Goal: Task Accomplishment & Management: Use online tool/utility

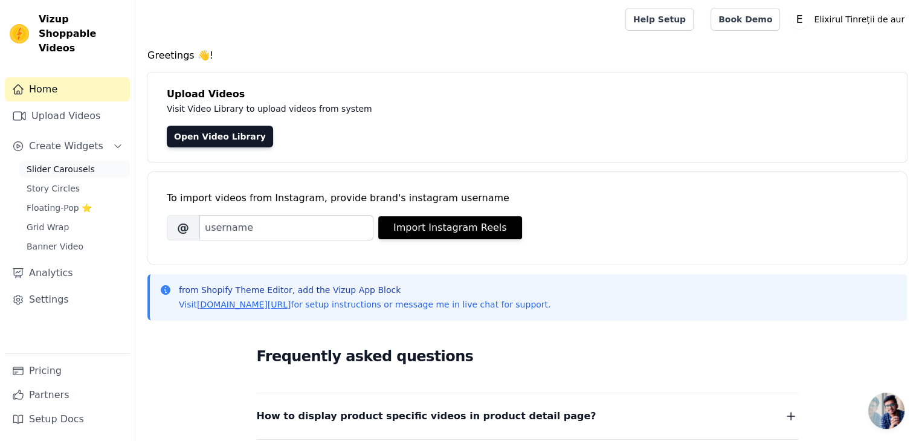
click at [70, 163] on span "Slider Carousels" at bounding box center [61, 169] width 68 height 12
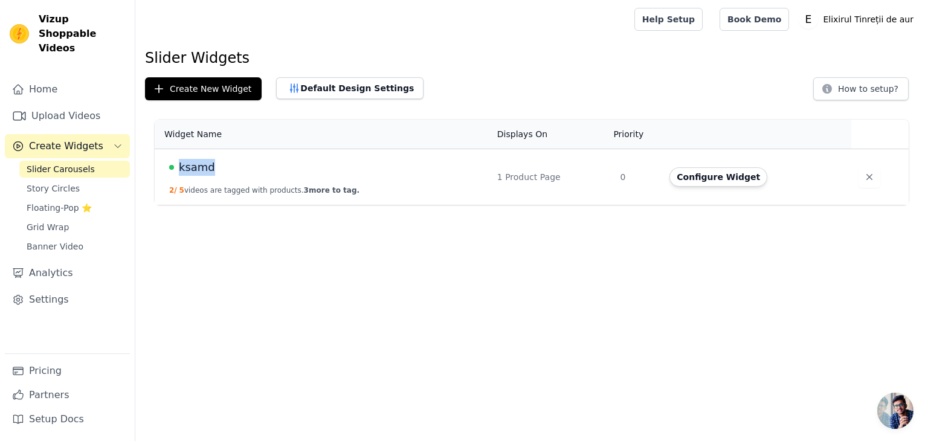
drag, startPoint x: 228, startPoint y: 158, endPoint x: 178, endPoint y: 158, distance: 50.1
click at [178, 159] on div "ksamd" at bounding box center [326, 167] width 314 height 17
copy span "ksamd"
click at [716, 184] on button "Configure Widget" at bounding box center [718, 176] width 98 height 19
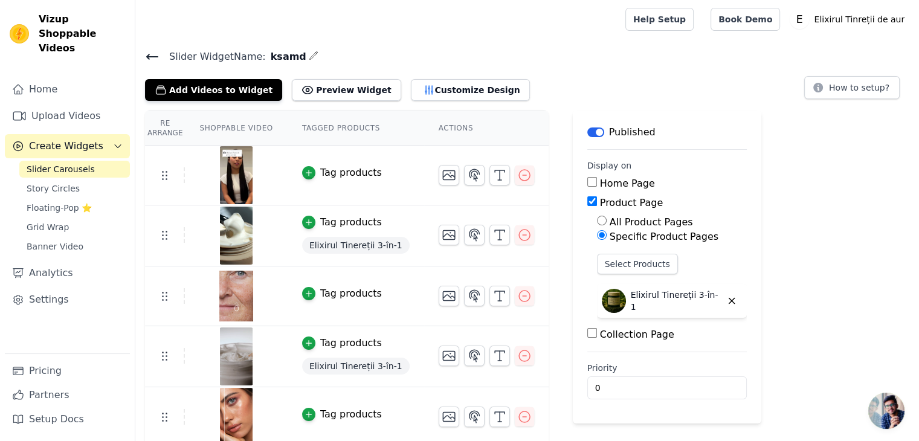
click at [222, 173] on img at bounding box center [236, 175] width 34 height 58
click at [492, 170] on icon "button" at bounding box center [499, 175] width 14 height 14
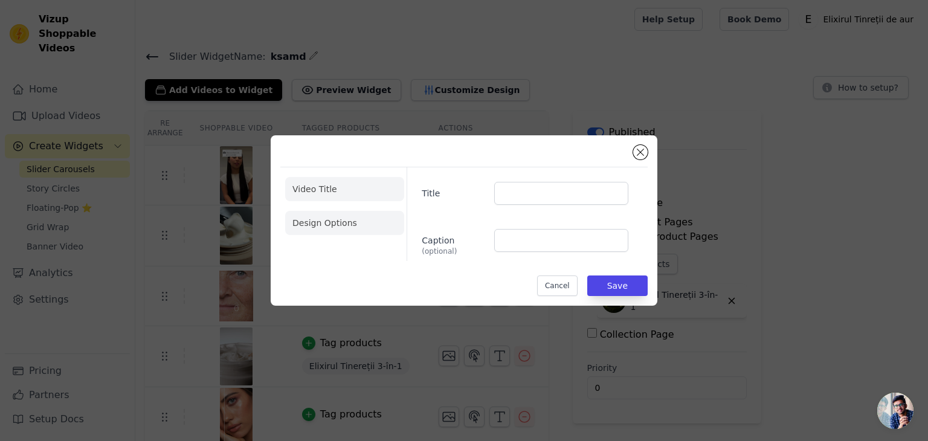
click at [329, 217] on li "Design Options" at bounding box center [344, 223] width 119 height 24
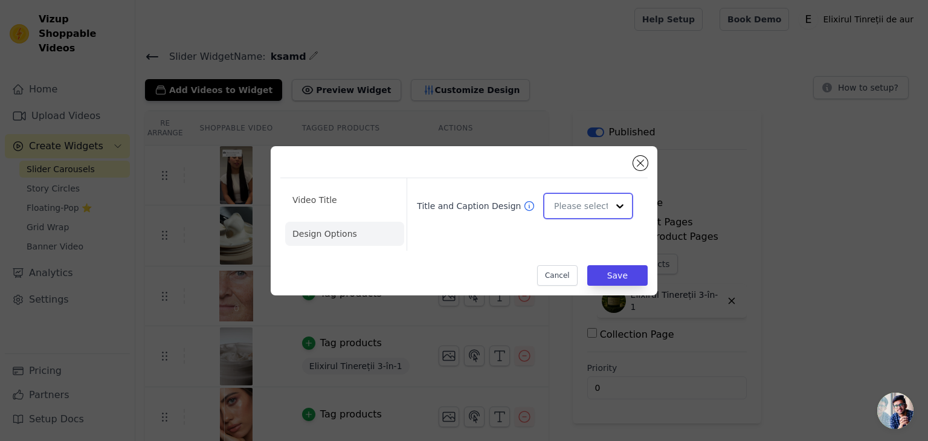
click at [583, 204] on input "Title and Caption Design" at bounding box center [581, 206] width 54 height 24
click at [591, 254] on div "Overlay" at bounding box center [586, 259] width 86 height 25
click at [363, 222] on li "Video Title" at bounding box center [344, 234] width 119 height 24
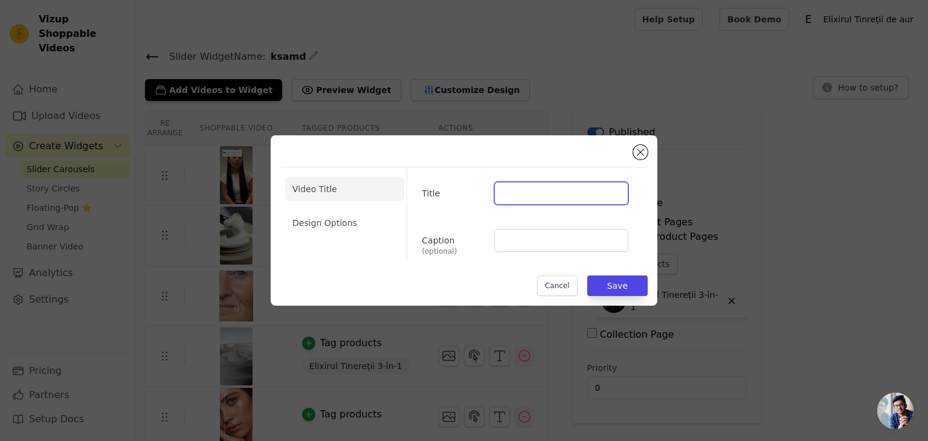
click at [562, 203] on input "Title" at bounding box center [561, 193] width 134 height 23
type input "⭐⭐⭐⭐⭐"
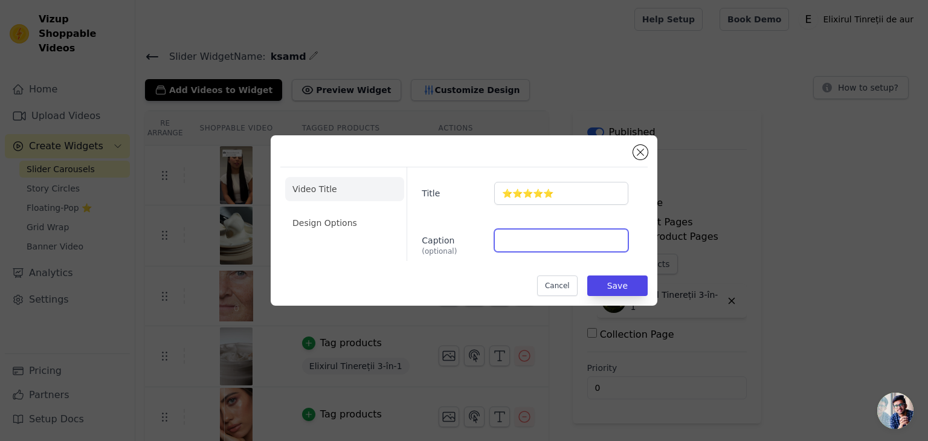
click at [531, 247] on input "Caption (optional)" at bounding box center [561, 240] width 134 height 23
click at [579, 264] on div "Video Title Design Options Title ⭐⭐⭐⭐⭐ Caption (optional) Dana Cancel Save" at bounding box center [463, 220] width 367 height 151
click at [569, 243] on input "Dana" at bounding box center [561, 240] width 134 height 23
type input "Dana Barbu"
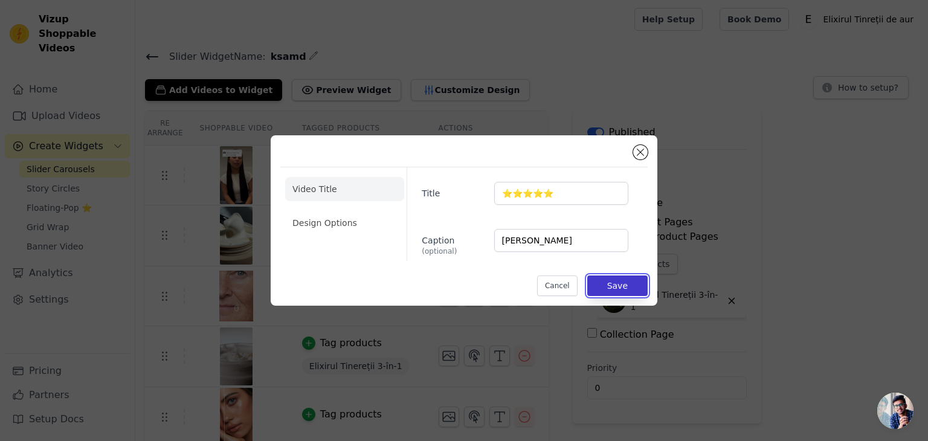
click at [621, 288] on button "Save" at bounding box center [617, 285] width 60 height 21
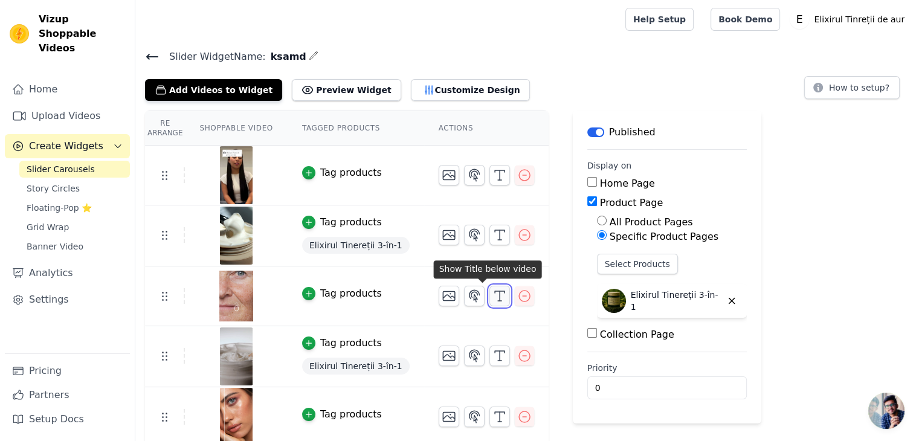
click at [492, 297] on icon "button" at bounding box center [499, 296] width 14 height 14
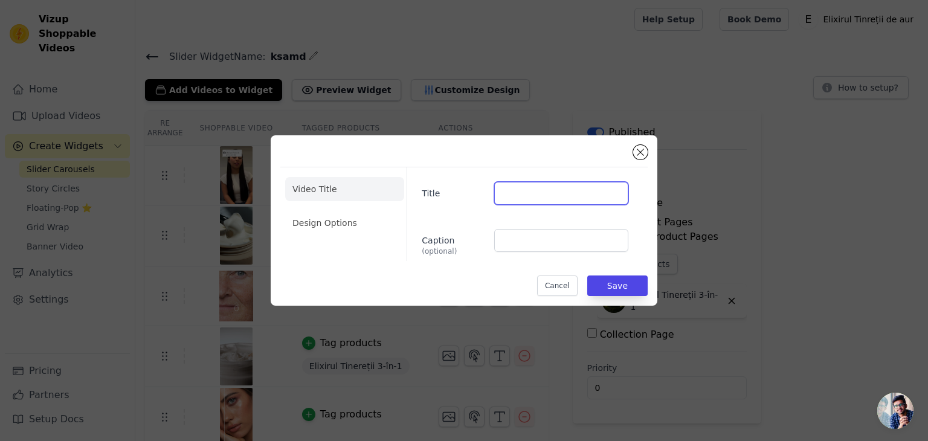
click at [538, 201] on input "Title" at bounding box center [561, 193] width 134 height 23
type input "⭐⭐⭐⭐⭐"
click at [517, 252] on div "Caption (optional)" at bounding box center [525, 242] width 207 height 27
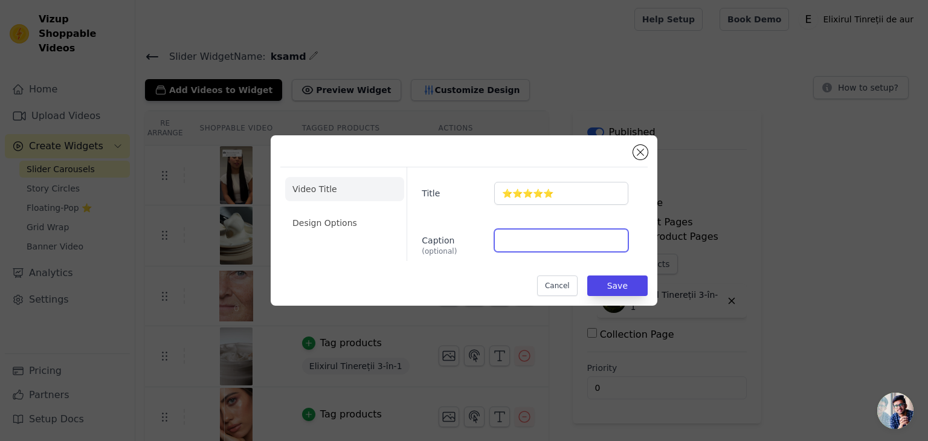
click at [525, 242] on input "Caption (optional)" at bounding box center [561, 240] width 134 height 23
type input "Carmen Pop"
click at [327, 214] on li "Design Options" at bounding box center [344, 223] width 119 height 24
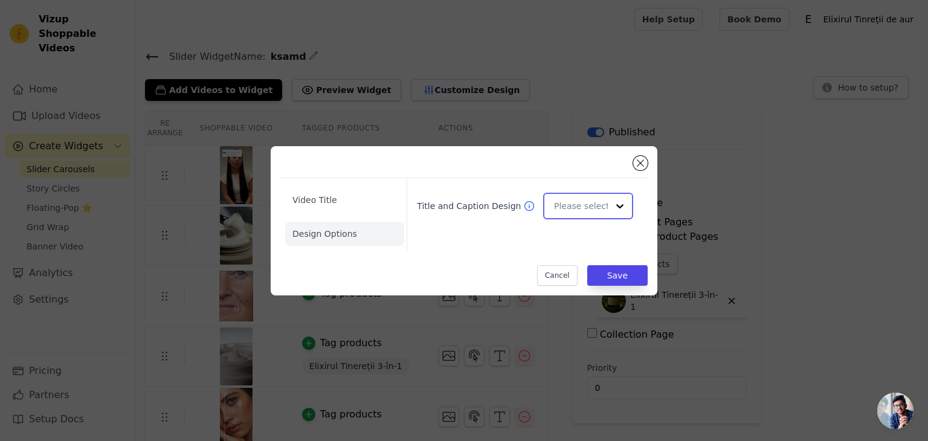
drag, startPoint x: 568, startPoint y: 198, endPoint x: 574, endPoint y: 210, distance: 13.5
click at [569, 198] on input "Title and Caption Design" at bounding box center [581, 206] width 54 height 24
click at [574, 257] on div "Overlay" at bounding box center [586, 259] width 86 height 25
click at [623, 269] on button "Save" at bounding box center [617, 275] width 60 height 21
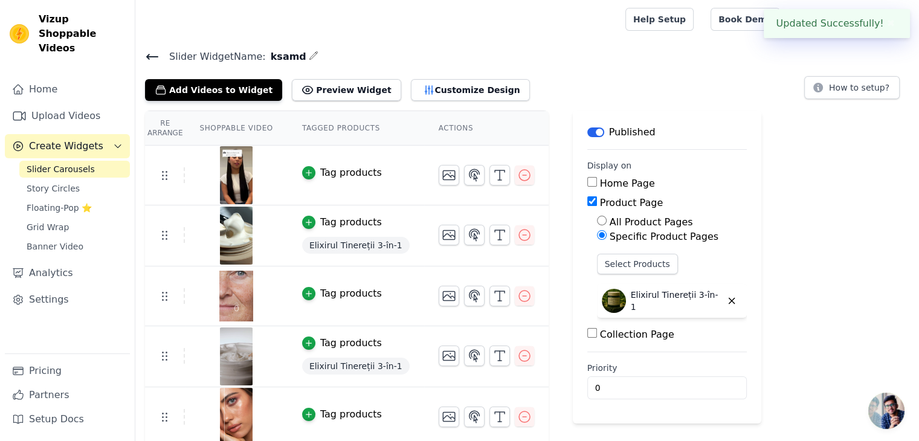
scroll to position [5, 0]
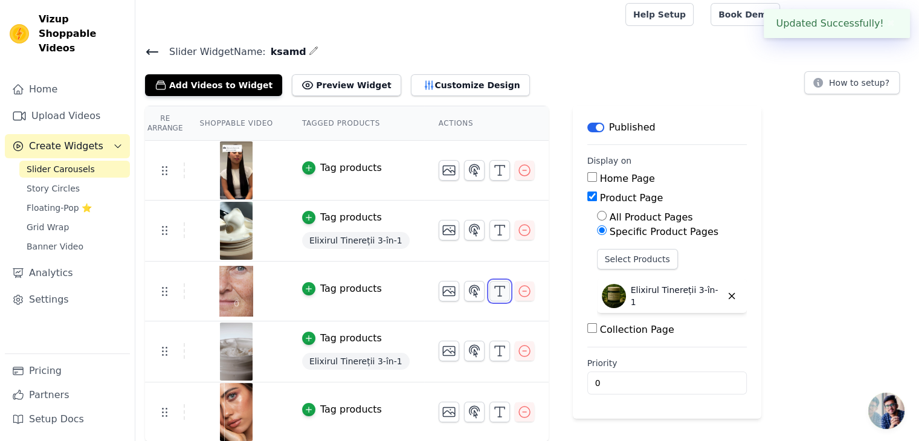
click at [492, 294] on icon "button" at bounding box center [499, 291] width 14 height 14
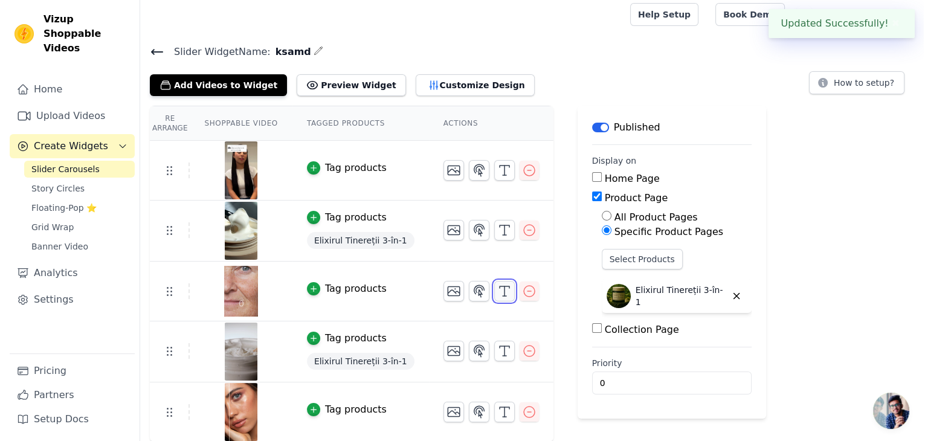
scroll to position [0, 0]
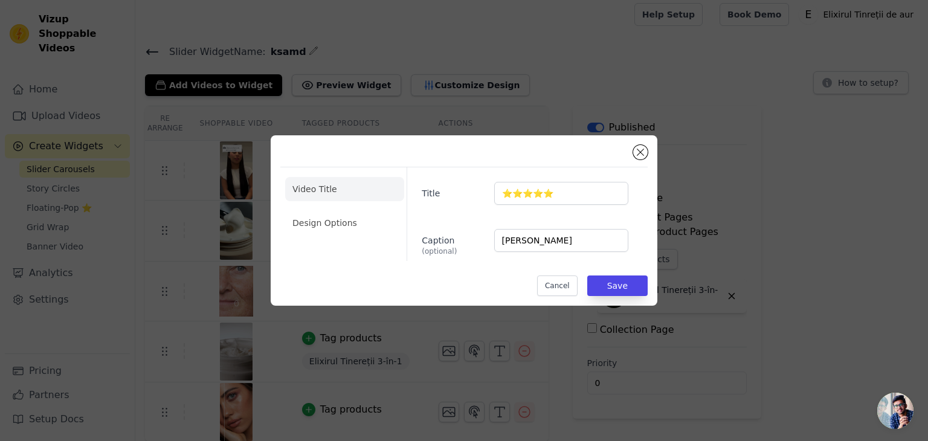
click at [648, 143] on div "Video Title Design Options Title ⭐⭐⭐⭐⭐ Caption (optional) Carmen Pop Cancel Save" at bounding box center [464, 220] width 387 height 170
click at [640, 150] on button "Close modal" at bounding box center [640, 152] width 14 height 14
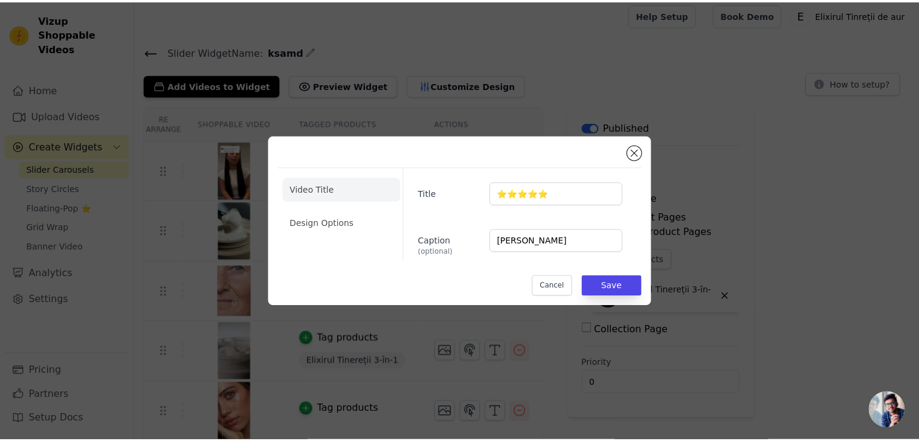
scroll to position [5, 0]
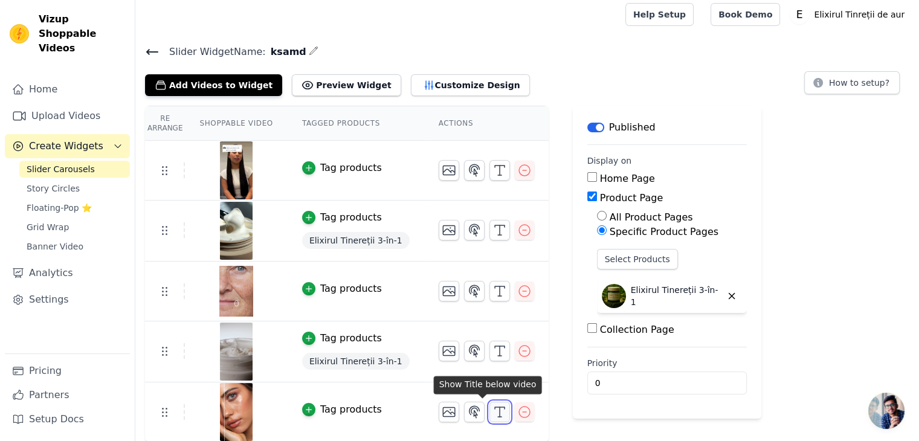
click at [492, 409] on icon "button" at bounding box center [499, 412] width 14 height 14
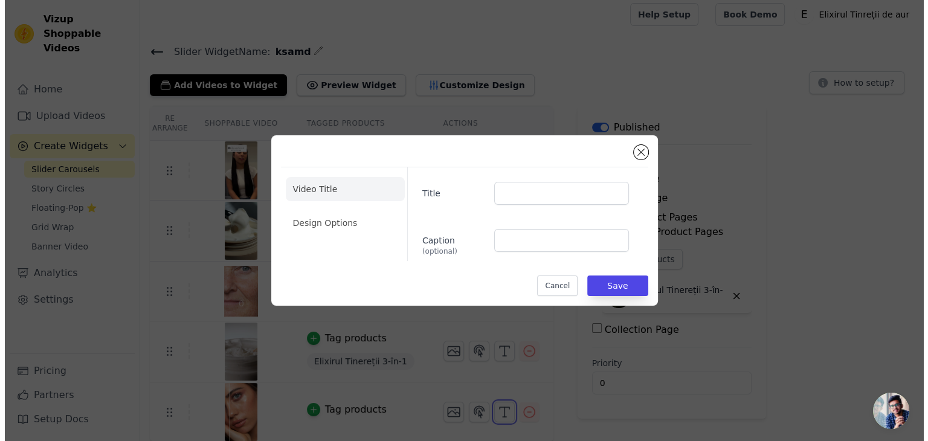
scroll to position [0, 0]
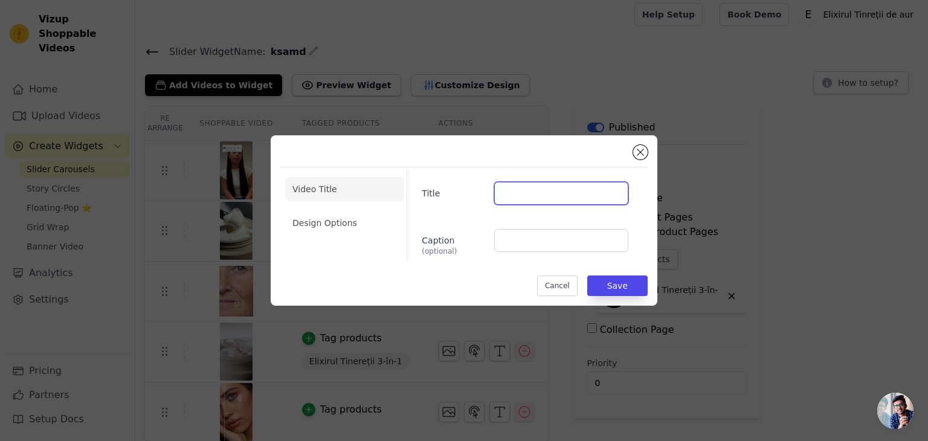
click at [544, 199] on input "Title" at bounding box center [561, 193] width 134 height 23
click at [539, 242] on input "Caption (optional)" at bounding box center [561, 240] width 134 height 23
click at [542, 191] on input "Title" at bounding box center [561, 193] width 134 height 23
type input "⭐⭐⭐⭐⭐"
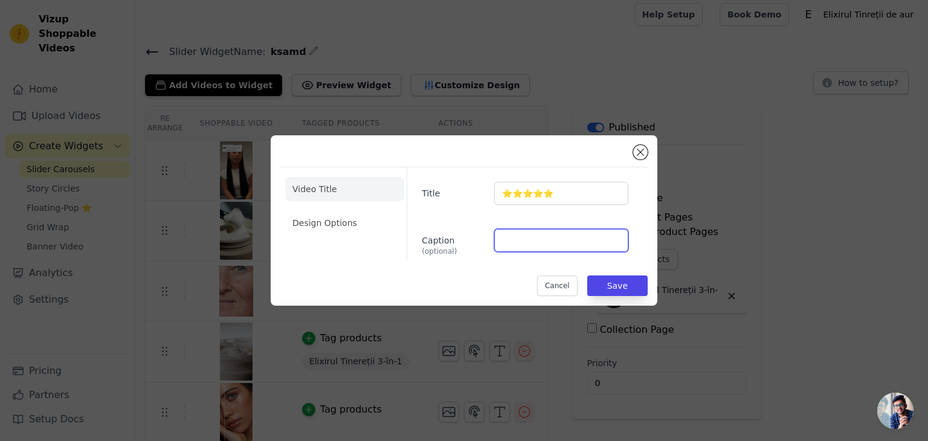
click at [544, 246] on input "Caption (optional)" at bounding box center [561, 240] width 134 height 23
type input "Alexia Randa"
click at [623, 283] on button "Save" at bounding box center [617, 285] width 60 height 21
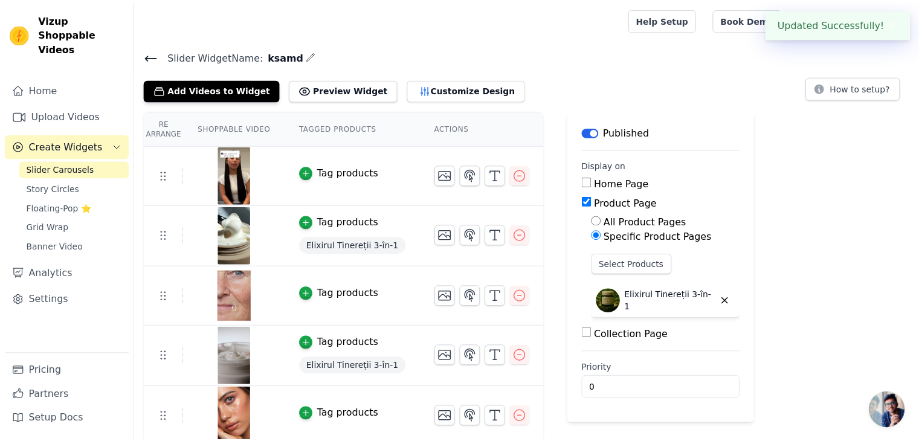
scroll to position [5, 0]
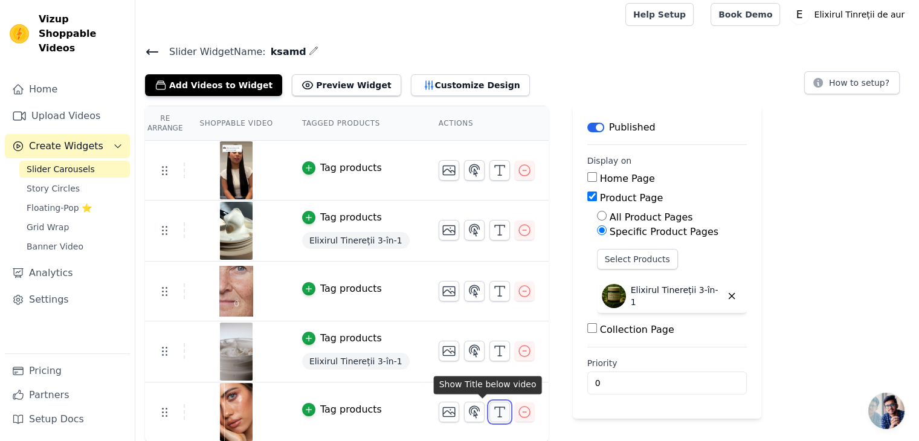
click at [492, 405] on icon "button" at bounding box center [499, 412] width 14 height 14
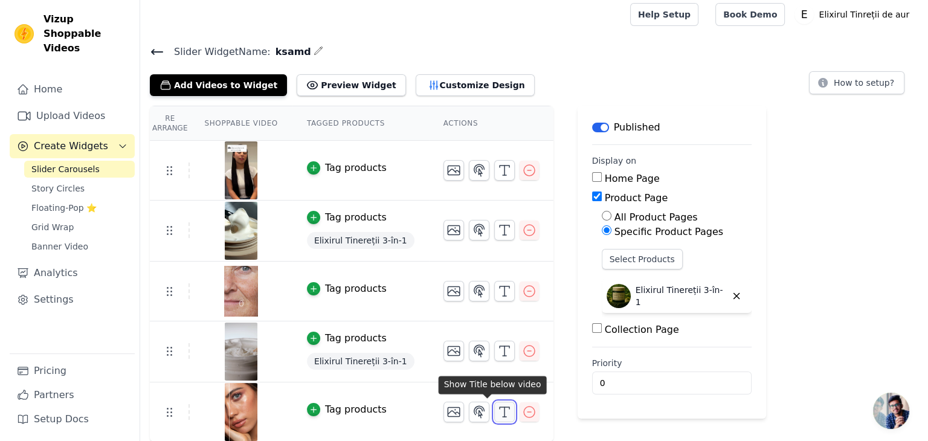
scroll to position [0, 0]
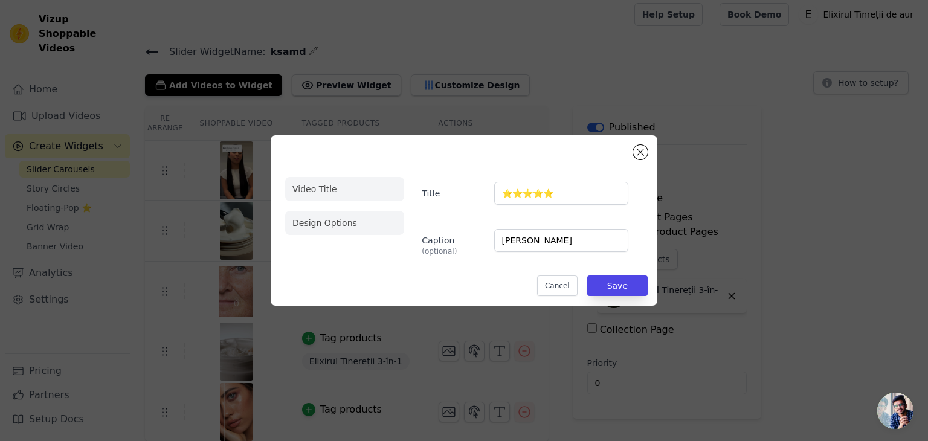
click at [304, 228] on li "Design Options" at bounding box center [344, 223] width 119 height 24
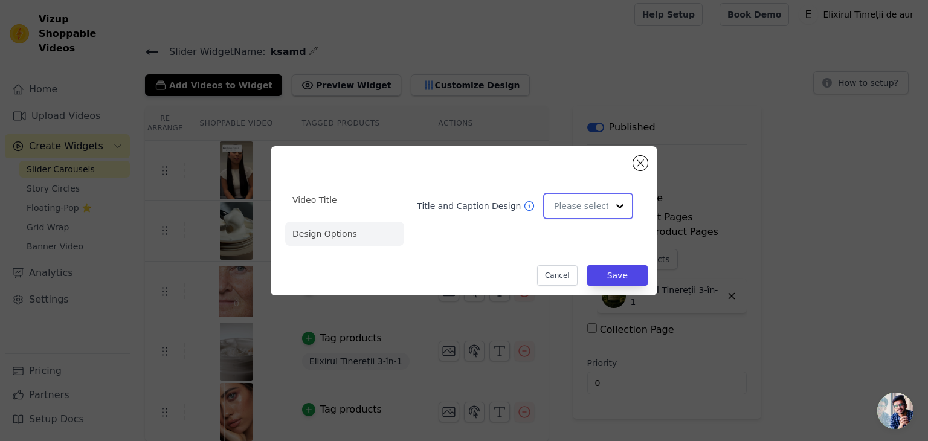
click at [587, 206] on input "Title and Caption Design" at bounding box center [581, 206] width 54 height 24
click at [577, 256] on div "Overlay" at bounding box center [586, 259] width 86 height 25
click at [631, 271] on button "Save" at bounding box center [617, 275] width 60 height 21
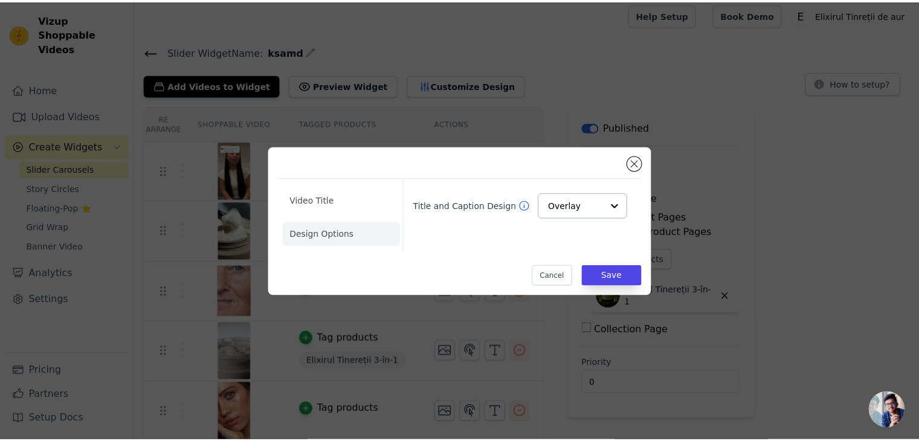
scroll to position [5, 0]
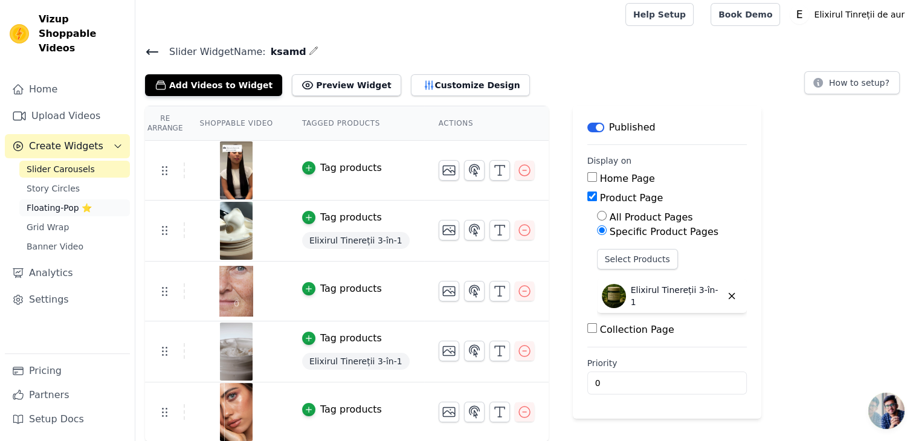
click at [94, 199] on link "Floating-Pop ⭐" at bounding box center [74, 207] width 111 height 17
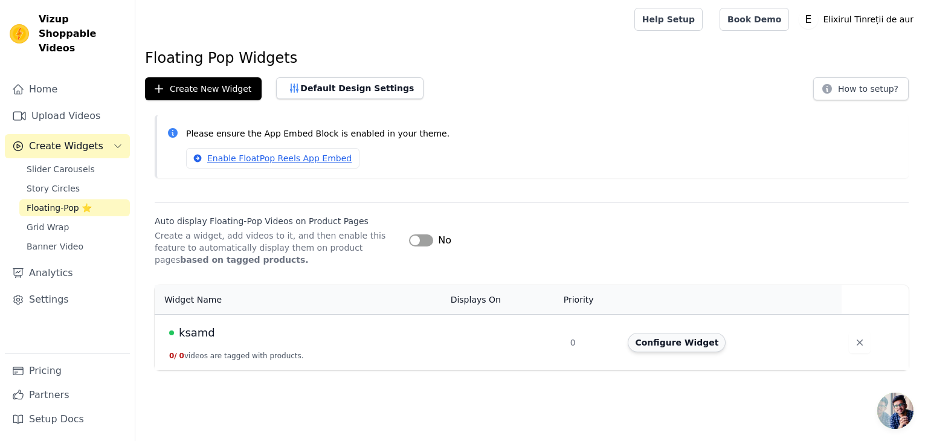
click at [648, 344] on button "Configure Widget" at bounding box center [677, 342] width 98 height 19
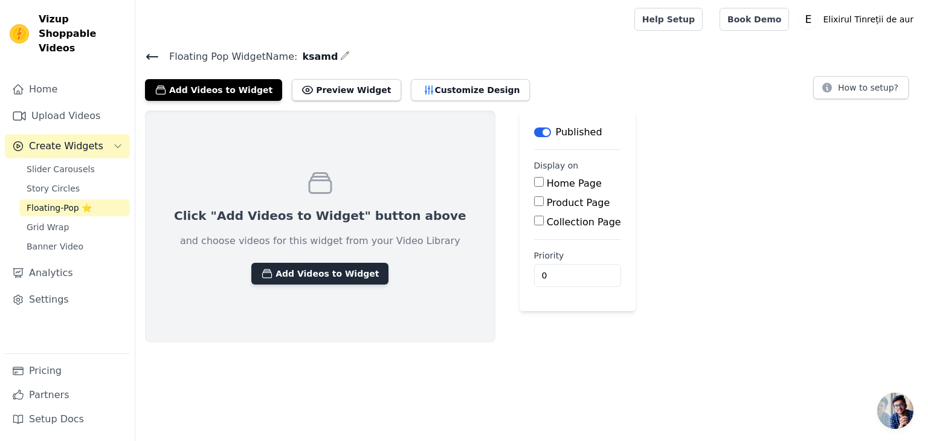
click at [324, 270] on button "Add Videos to Widget" at bounding box center [319, 274] width 137 height 22
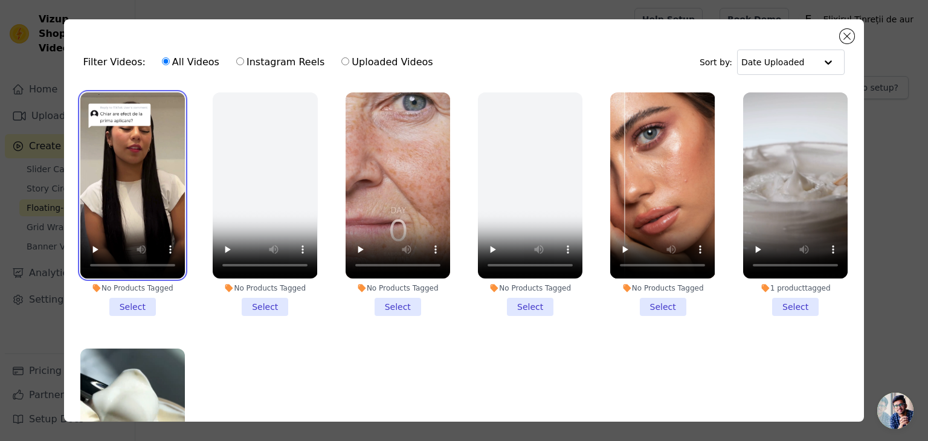
click at [120, 211] on video at bounding box center [132, 185] width 105 height 186
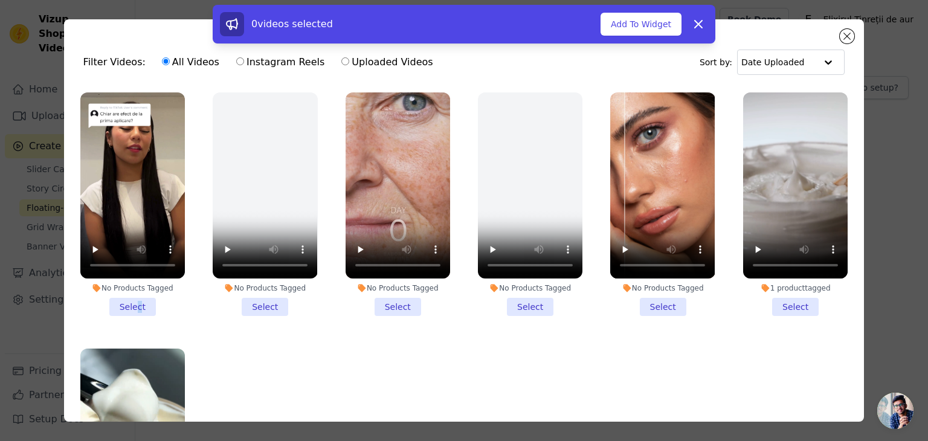
click at [137, 303] on li "No Products Tagged Select" at bounding box center [132, 204] width 105 height 224
click at [129, 310] on li "No Products Tagged Select" at bounding box center [132, 204] width 105 height 224
click at [0, 0] on input "No Products Tagged Select" at bounding box center [0, 0] width 0 height 0
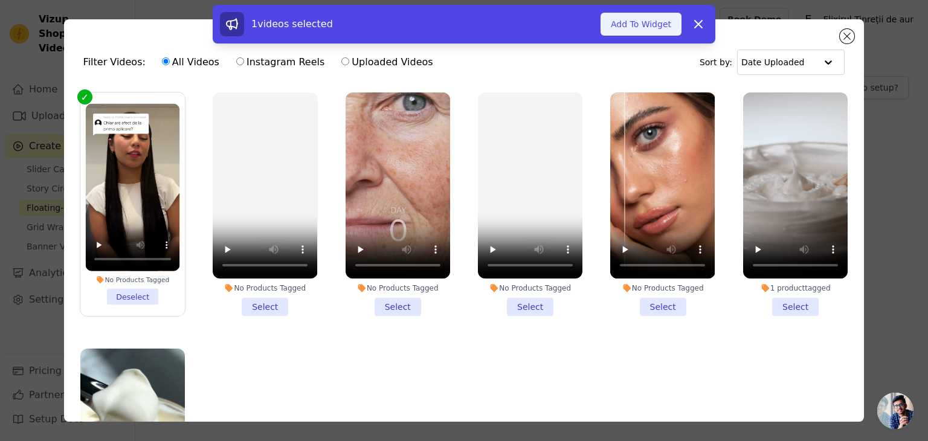
click at [645, 32] on button "Add To Widget" at bounding box center [640, 24] width 81 height 23
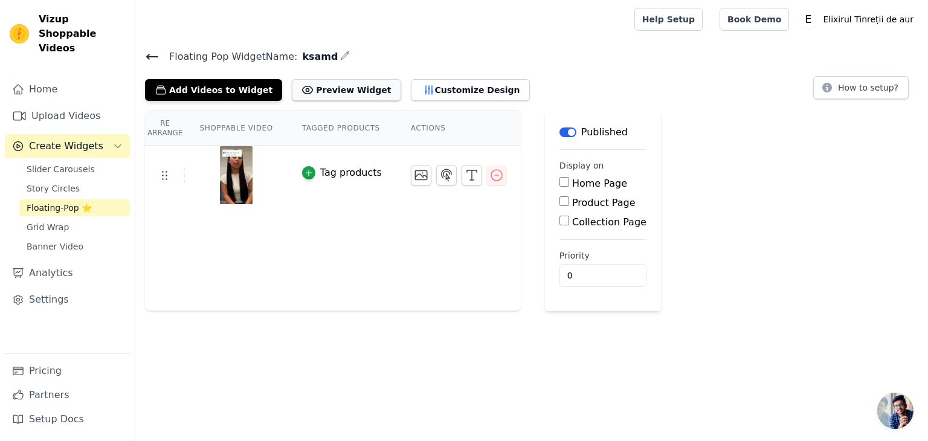
click at [315, 95] on button "Preview Widget" at bounding box center [346, 90] width 109 height 22
click at [146, 60] on icon at bounding box center [152, 57] width 14 height 14
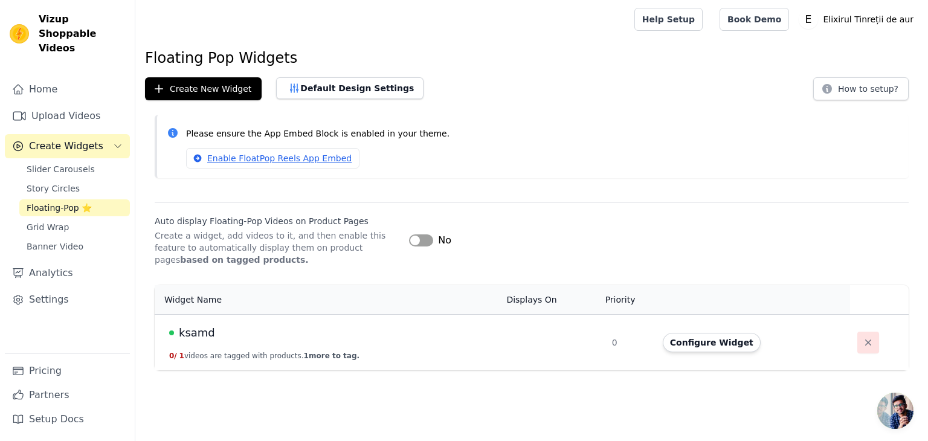
click at [857, 339] on button "button" at bounding box center [868, 343] width 22 height 22
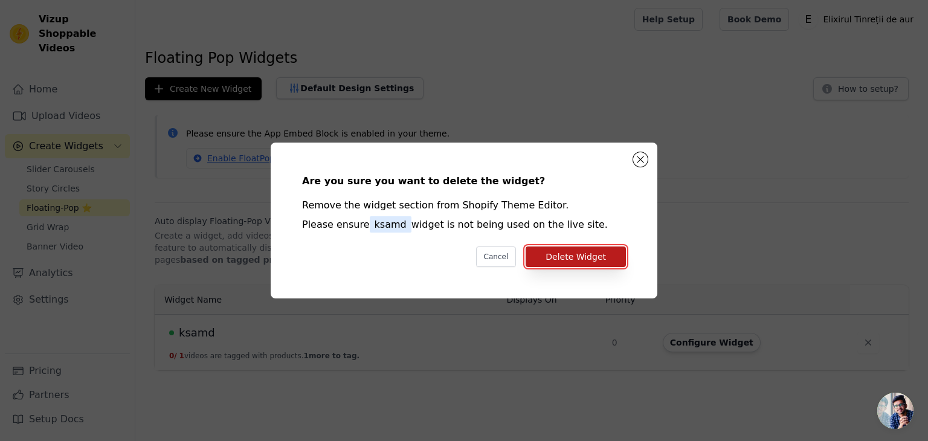
click at [609, 253] on button "Delete Widget" at bounding box center [576, 256] width 100 height 21
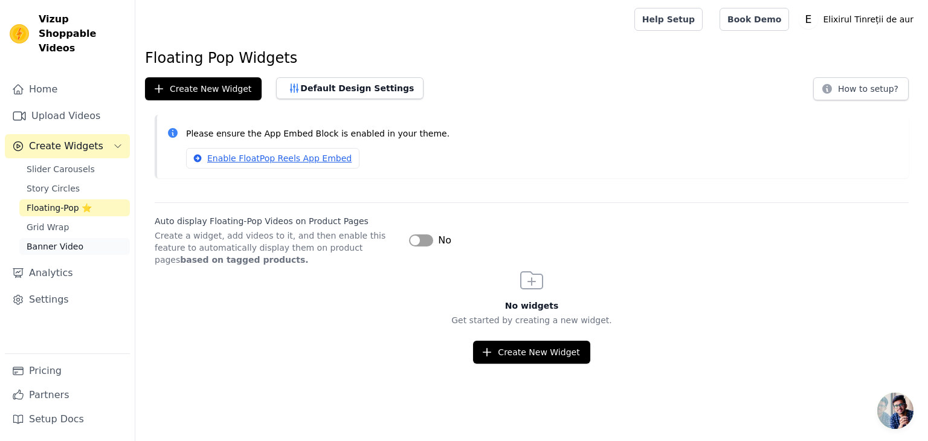
click at [72, 238] on link "Banner Video" at bounding box center [74, 246] width 111 height 17
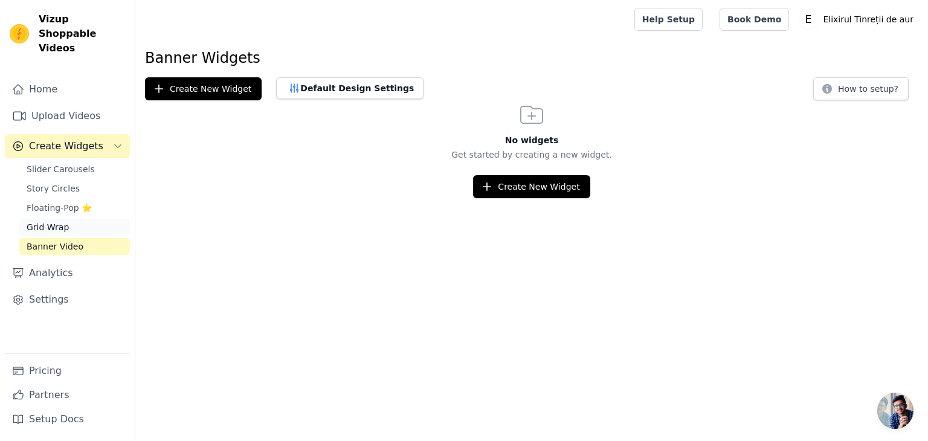
click at [86, 219] on link "Grid Wrap" at bounding box center [74, 227] width 111 height 17
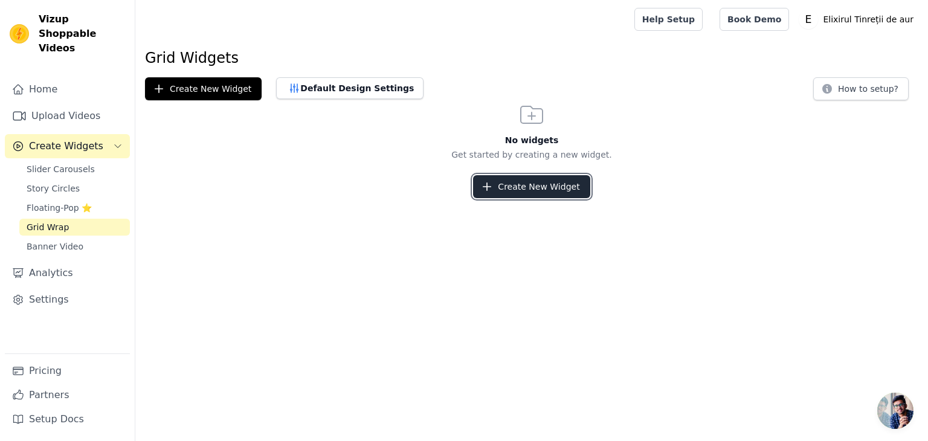
click at [568, 190] on button "Create New Widget" at bounding box center [531, 186] width 117 height 23
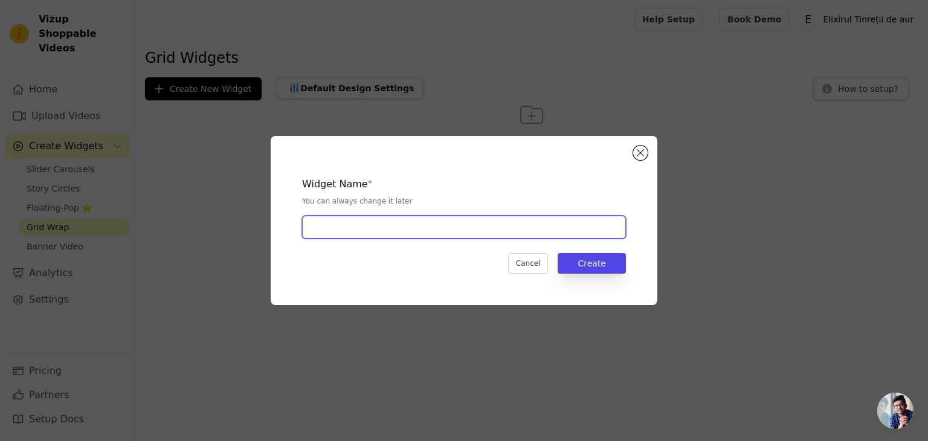
click at [476, 226] on input "text" at bounding box center [464, 227] width 324 height 23
type input "ksamd"
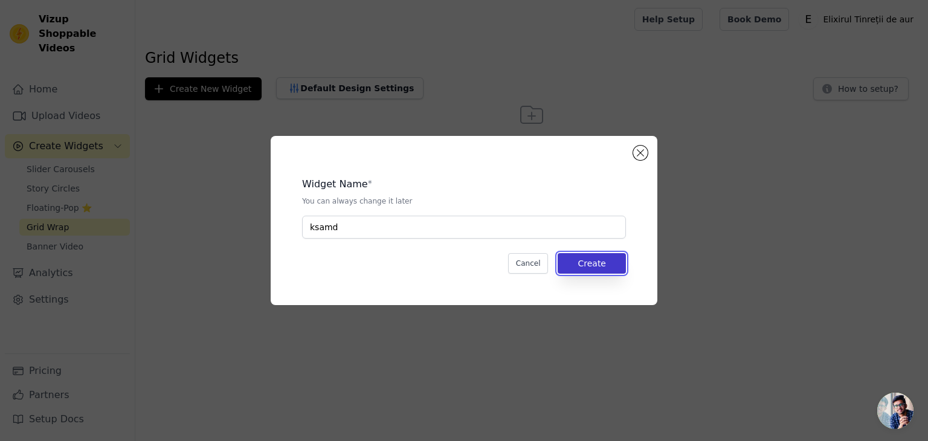
click at [611, 262] on button "Create" at bounding box center [592, 263] width 68 height 21
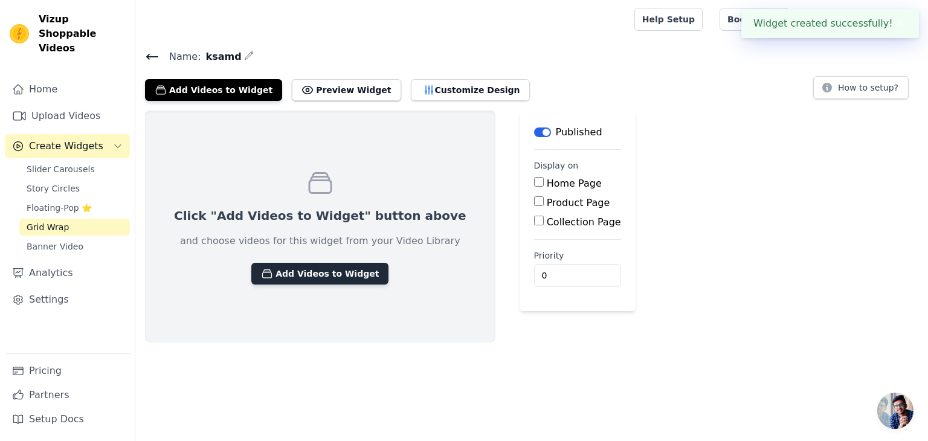
click at [338, 268] on button "Add Videos to Widget" at bounding box center [319, 274] width 137 height 22
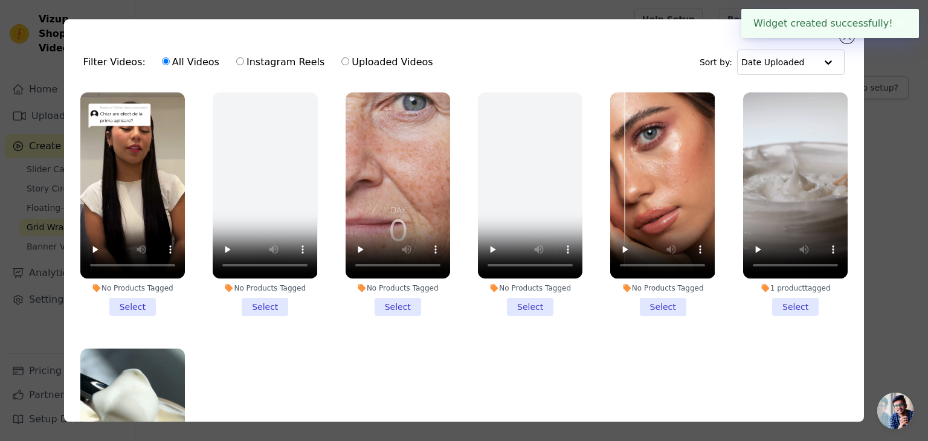
click at [144, 294] on li "No Products Tagged Select" at bounding box center [132, 204] width 105 height 224
click at [0, 0] on input "No Products Tagged Select" at bounding box center [0, 0] width 0 height 0
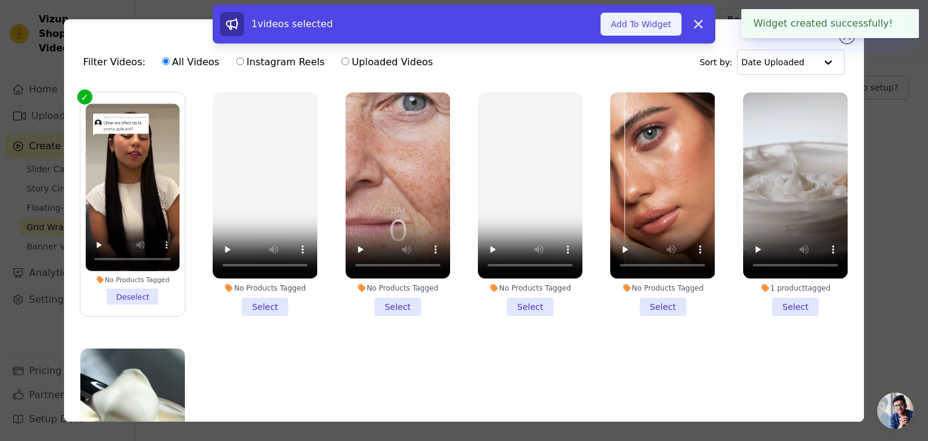
click at [628, 28] on button "Add To Widget" at bounding box center [640, 24] width 81 height 23
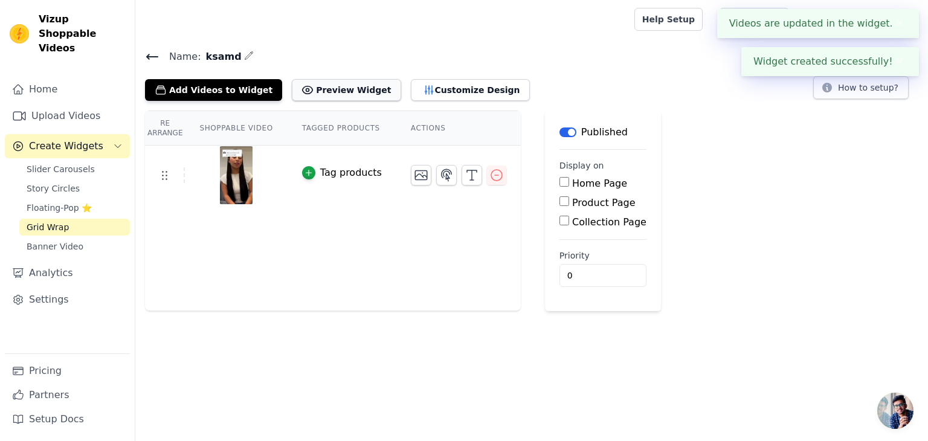
click at [331, 95] on button "Preview Widget" at bounding box center [346, 90] width 109 height 22
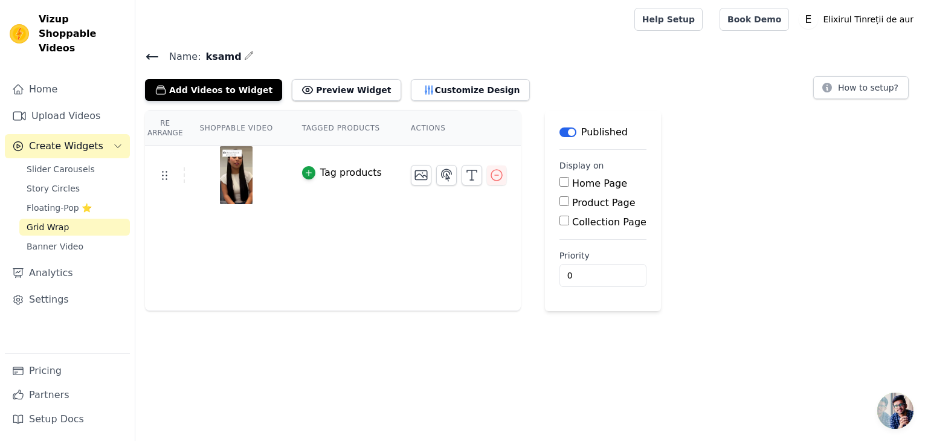
click at [157, 62] on icon at bounding box center [152, 57] width 14 height 14
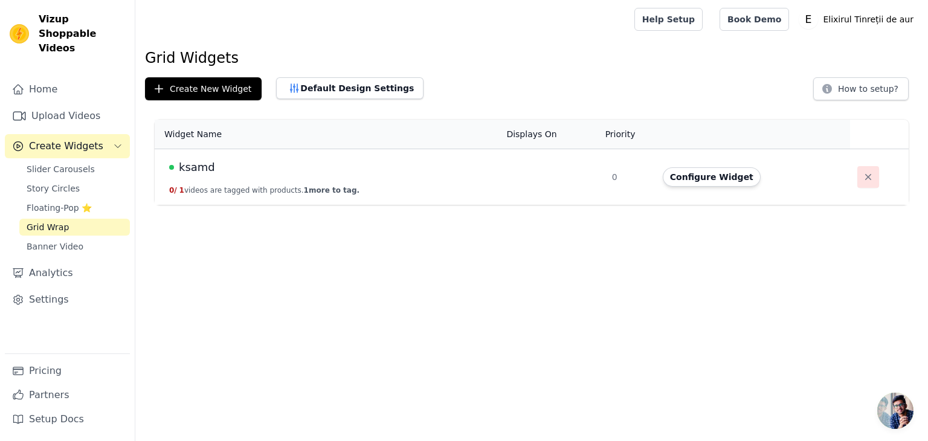
click at [863, 176] on icon "button" at bounding box center [868, 177] width 12 height 12
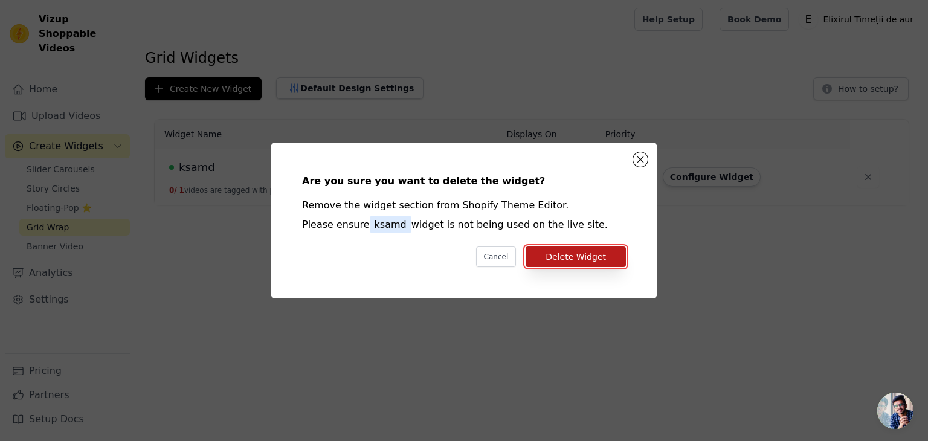
click at [596, 266] on button "Delete Widget" at bounding box center [576, 256] width 100 height 21
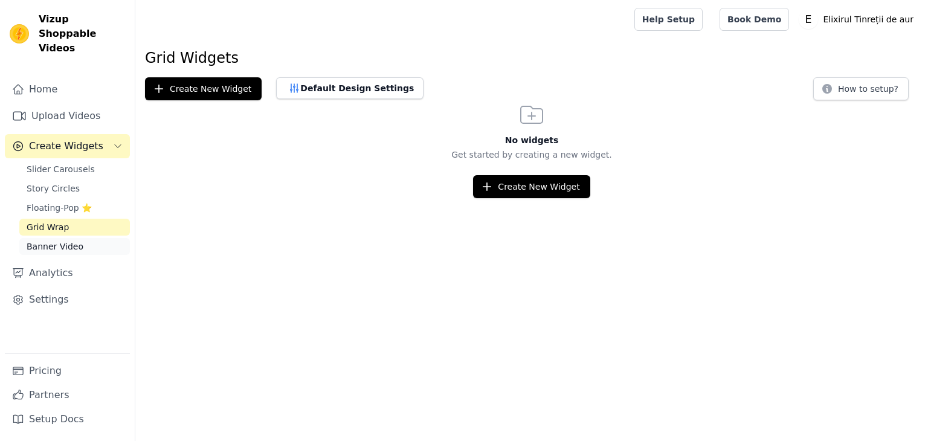
click at [61, 240] on span "Banner Video" at bounding box center [55, 246] width 57 height 12
